Goal: Task Accomplishment & Management: Manage account settings

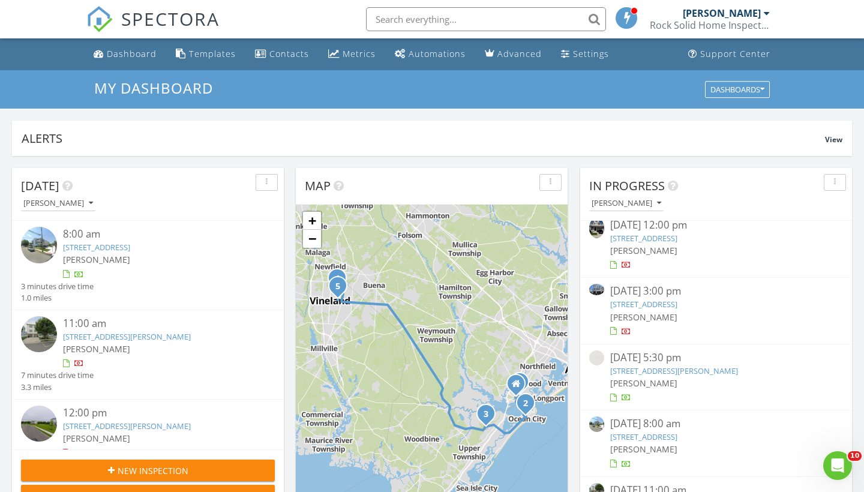
scroll to position [143, 0]
click at [677, 300] on link "243 Northpoint Road, Ocean City, NJ 08226" at bounding box center [643, 303] width 67 height 11
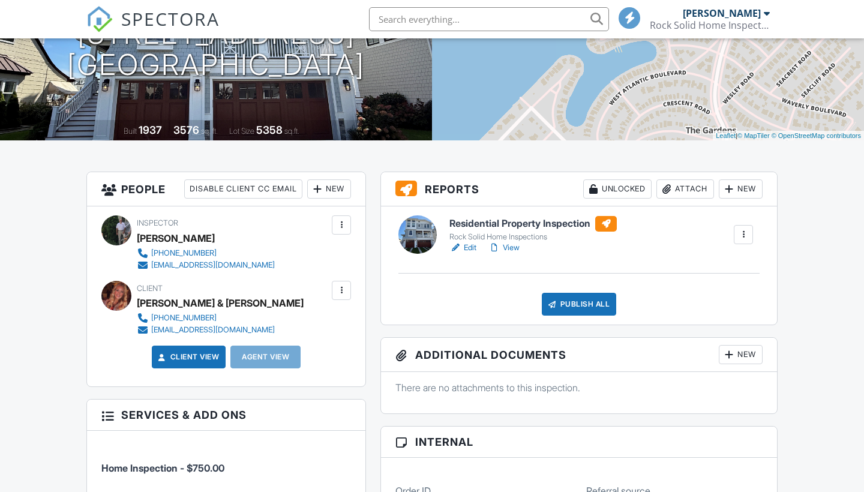
scroll to position [193, 0]
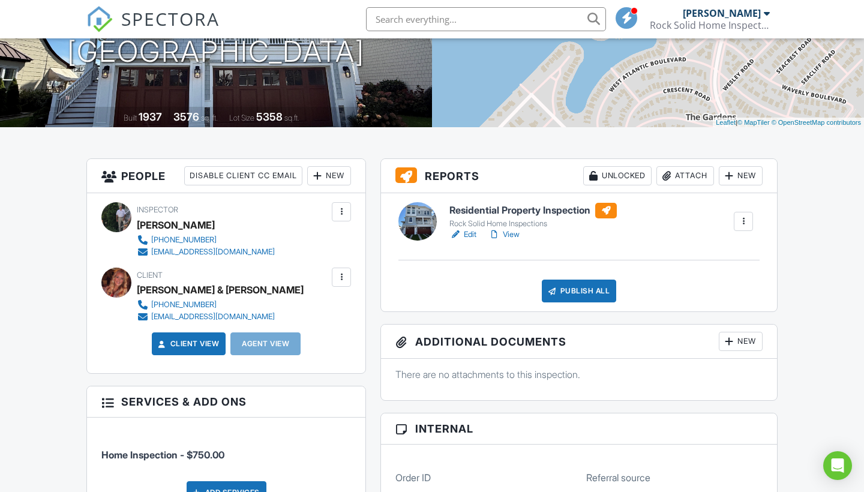
click at [511, 232] on link "View" at bounding box center [503, 235] width 31 height 12
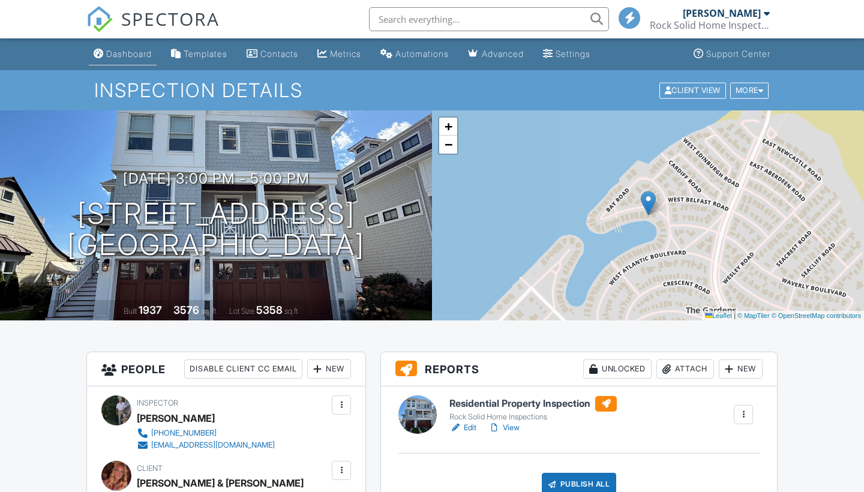
click at [129, 55] on div "Dashboard" at bounding box center [129, 54] width 46 height 10
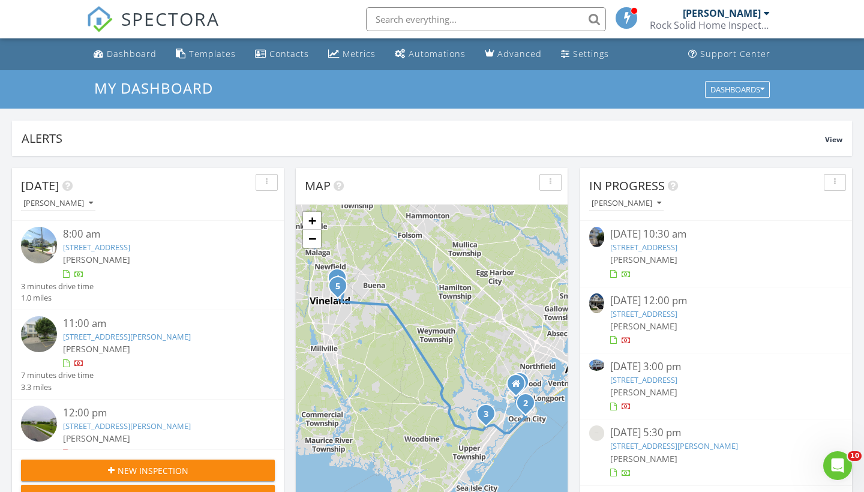
click at [665, 382] on link "243 Northpoint Road, Ocean City, NJ 08226" at bounding box center [643, 379] width 67 height 11
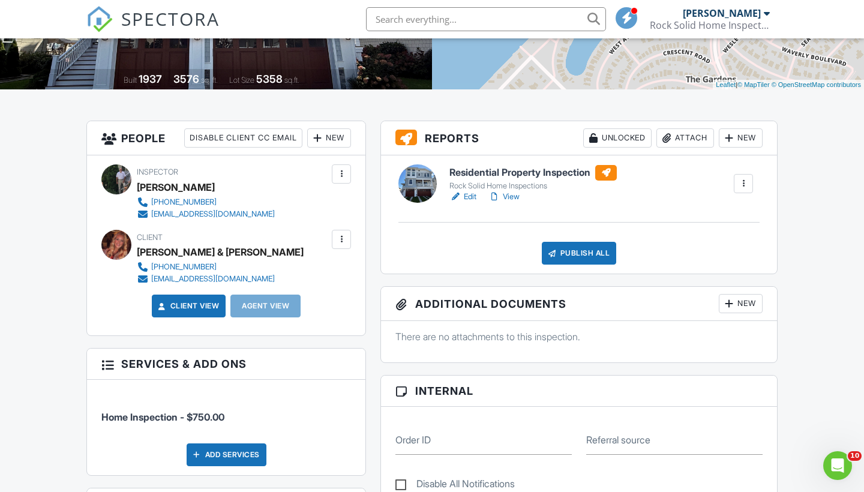
scroll to position [234, 0]
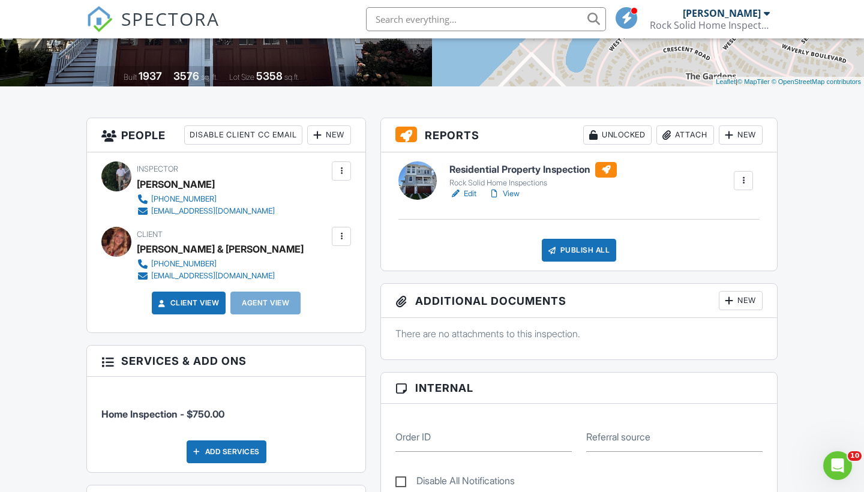
click at [116, 241] on div at bounding box center [116, 242] width 30 height 30
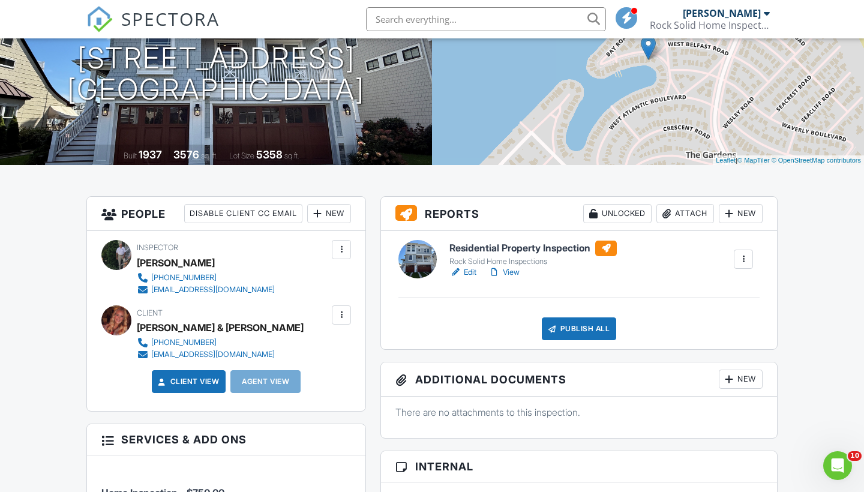
scroll to position [115, 0]
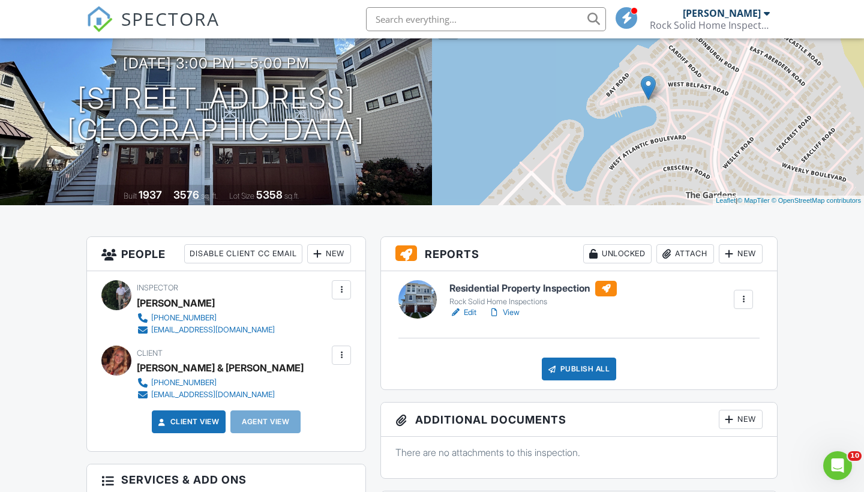
click at [505, 314] on link "View" at bounding box center [503, 313] width 31 height 12
